Goal: Register for event/course

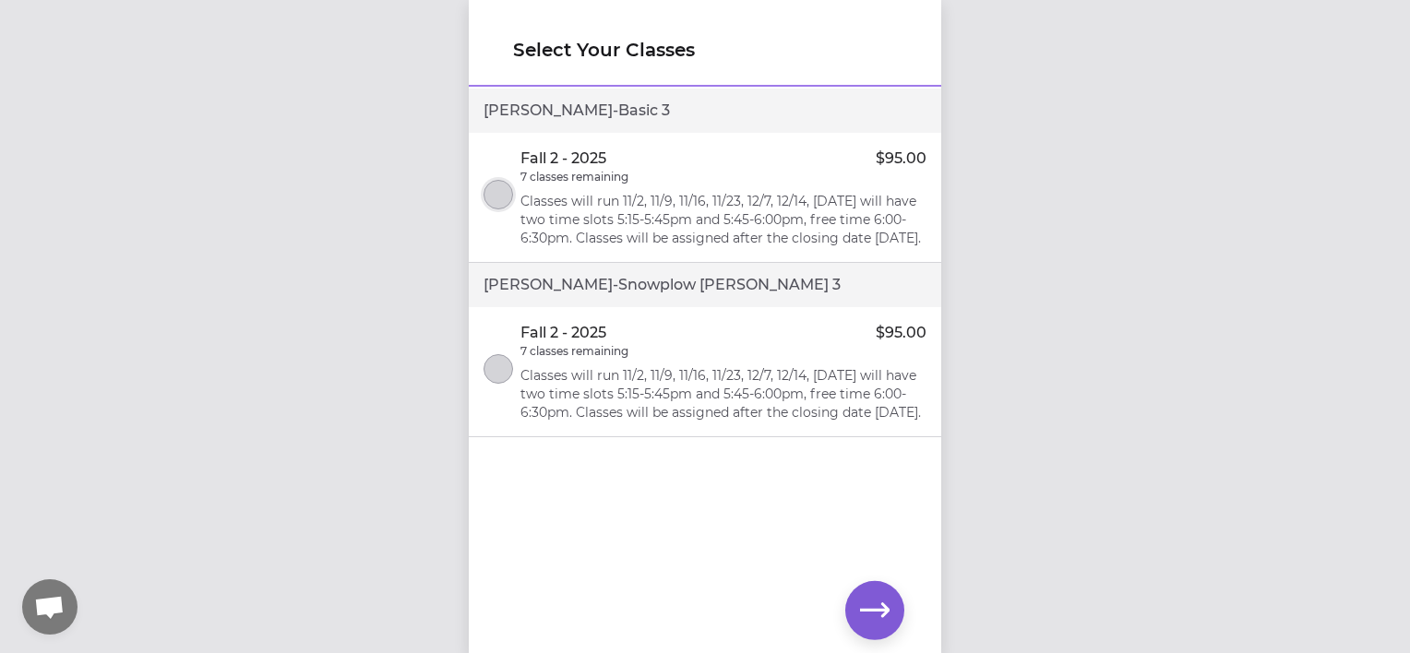
drag, startPoint x: 502, startPoint y: 206, endPoint x: 509, endPoint y: 285, distance: 79.7
click at [504, 209] on button "select class" at bounding box center [498, 195] width 30 height 30
drag, startPoint x: 502, startPoint y: 396, endPoint x: 512, endPoint y: 398, distance: 10.3
click at [502, 384] on button "select class" at bounding box center [498, 369] width 30 height 30
click at [866, 603] on icon "button" at bounding box center [875, 611] width 30 height 30
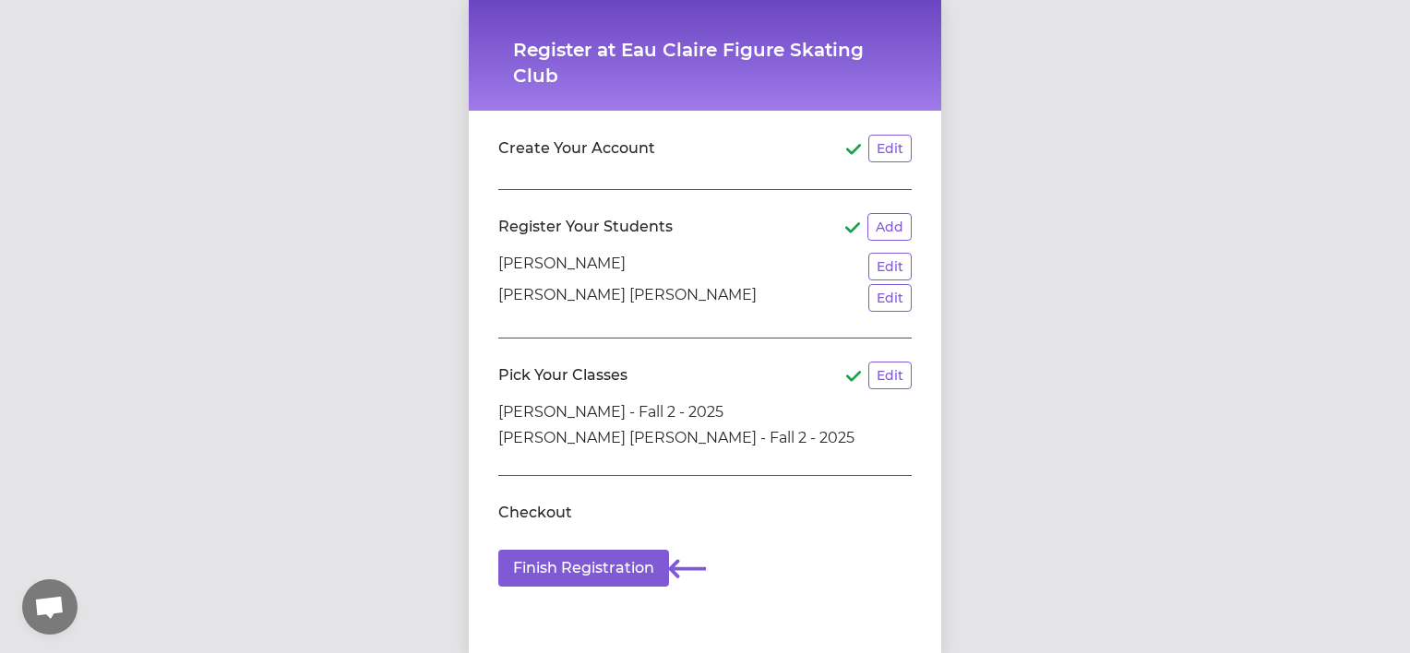
scroll to position [44, 0]
click at [623, 565] on button "Finish Registration" at bounding box center [583, 565] width 171 height 37
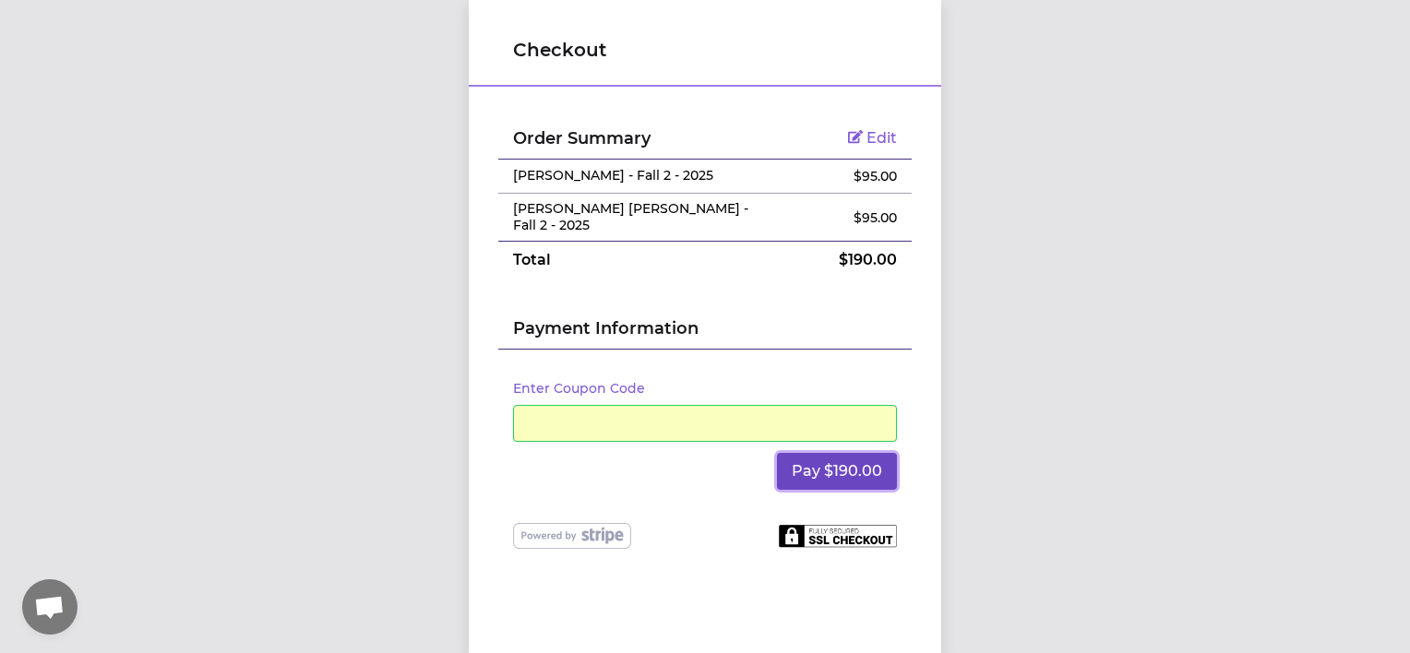
click at [819, 453] on button "Pay $190.00" at bounding box center [837, 471] width 120 height 37
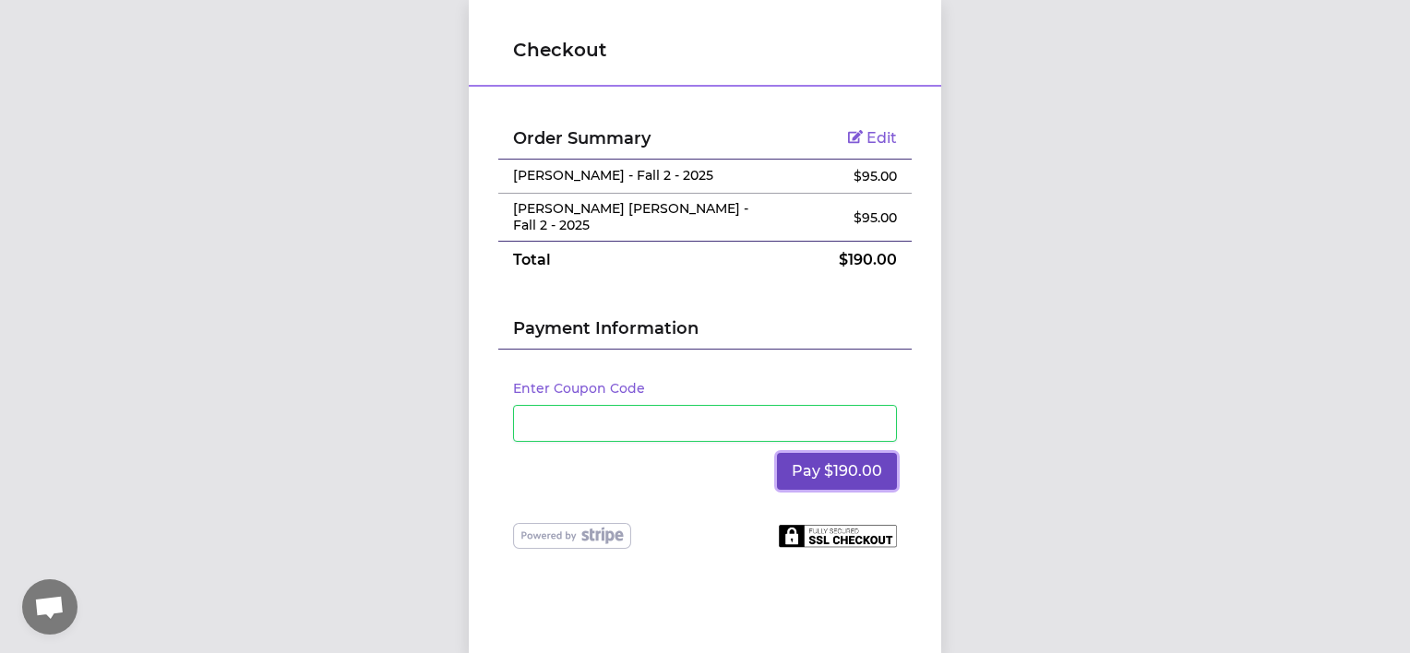
click at [816, 460] on button "Pay $190.00" at bounding box center [837, 471] width 120 height 37
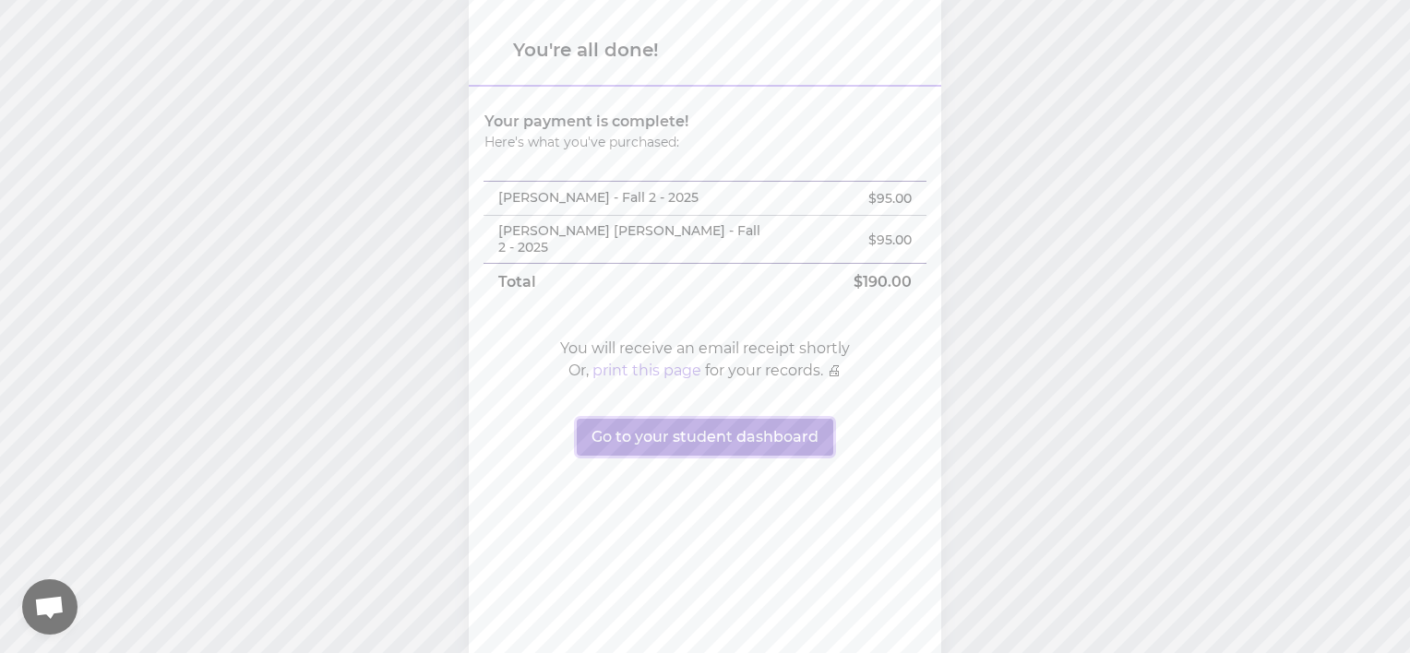
click at [660, 419] on button "Go to your student dashboard" at bounding box center [705, 437] width 257 height 37
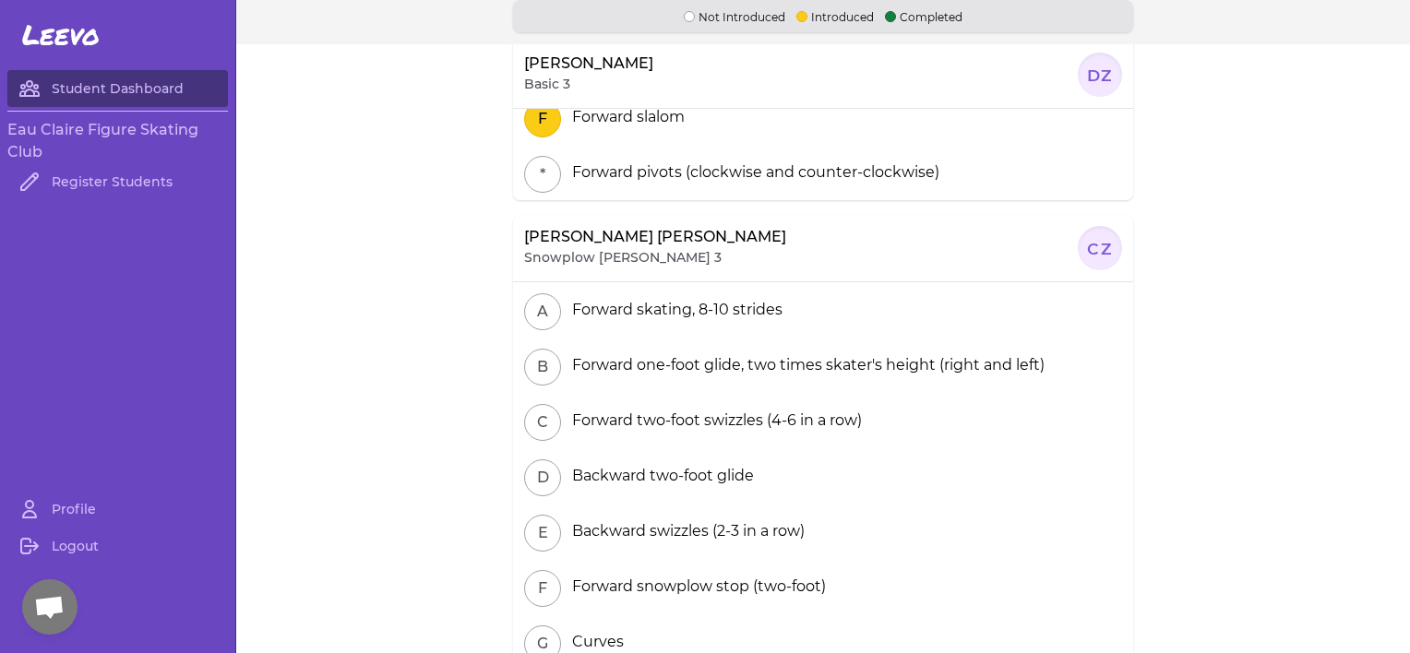
scroll to position [329, 0]
